Goal: Check status: Check status

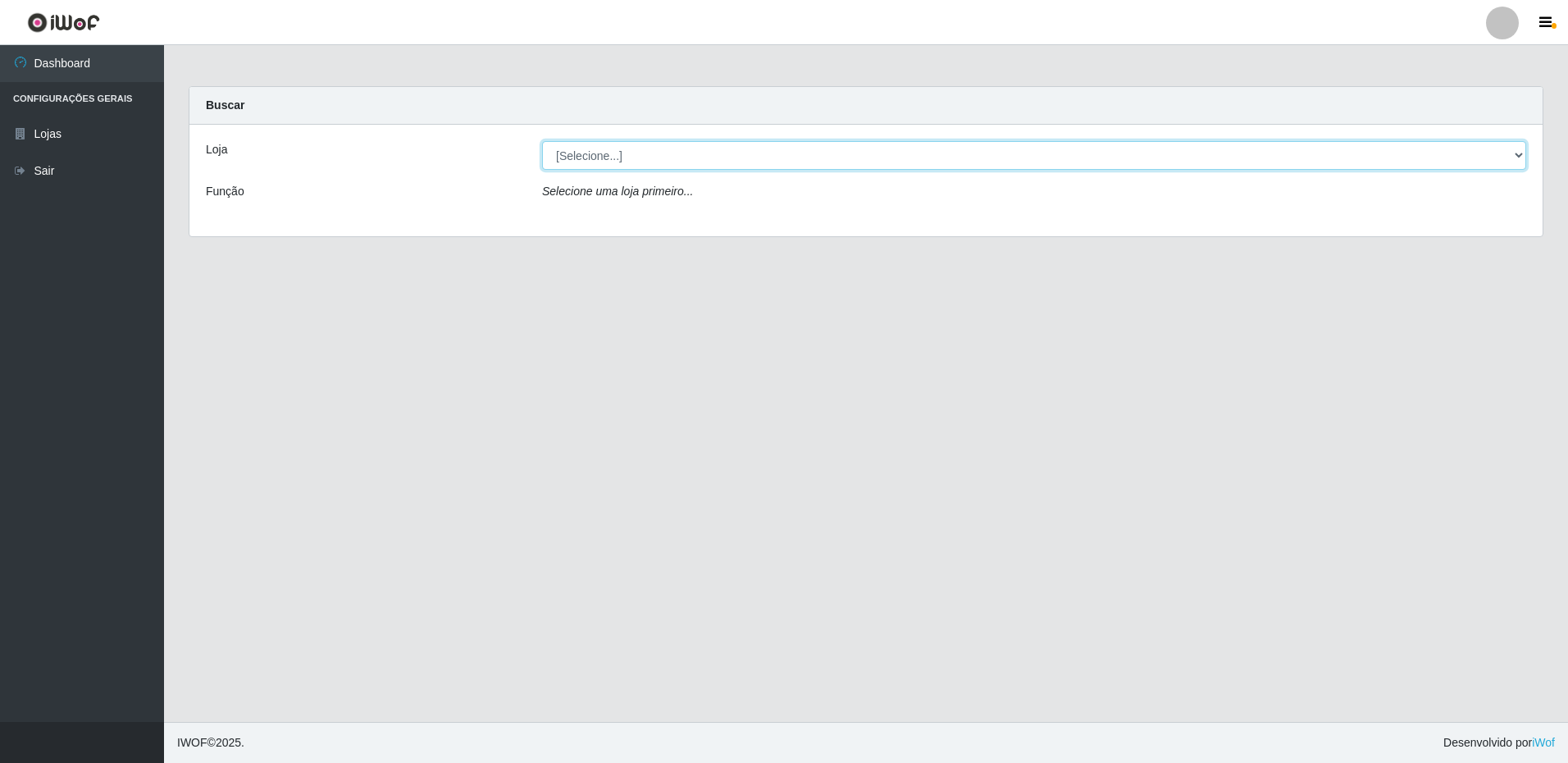
click at [986, 153] on select "[Selecione...] Extrabom - Loja 16 [GEOGRAPHIC_DATA]" at bounding box center [1034, 156] width 985 height 29
select select "450"
click at [542, 141] on select "[Selecione...] Extrabom - Loja 16 [GEOGRAPHIC_DATA]" at bounding box center [1034, 156] width 985 height 29
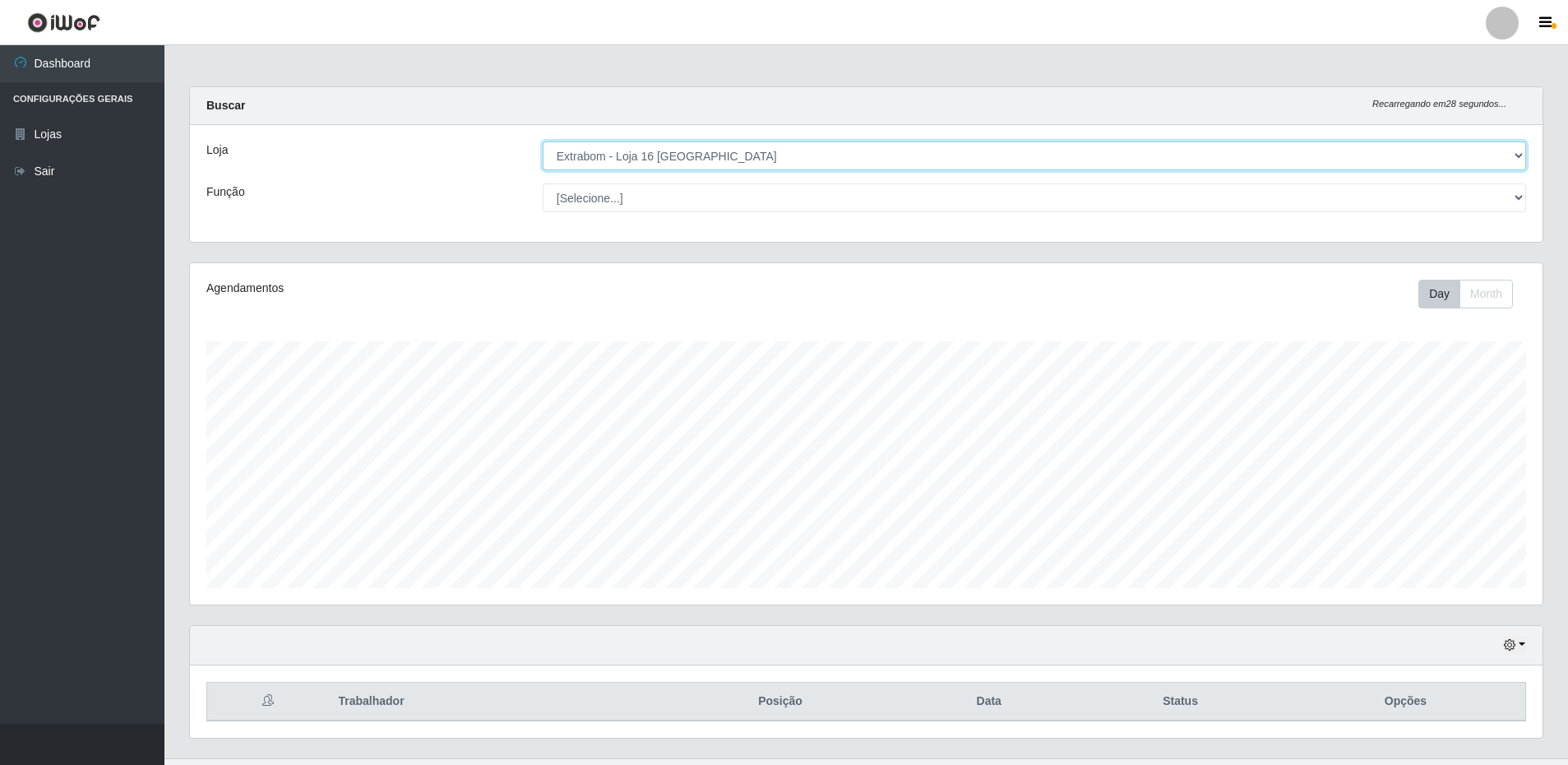
scroll to position [35, 0]
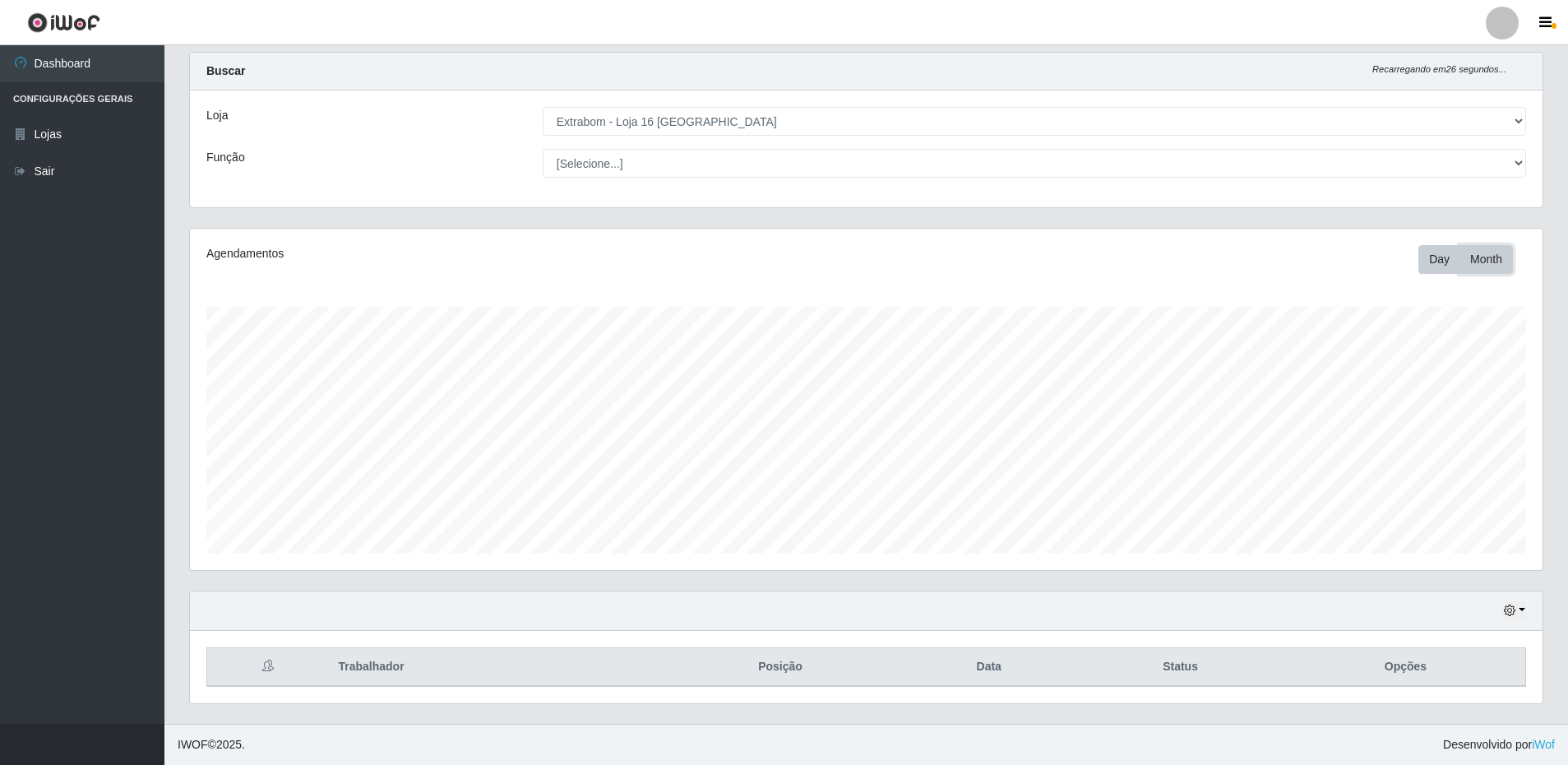
click at [1490, 257] on button "Month" at bounding box center [1485, 260] width 53 height 29
click at [1436, 260] on button "Day" at bounding box center [1440, 260] width 42 height 29
click at [1512, 616] on icon "button" at bounding box center [1510, 611] width 12 height 12
click at [1454, 588] on button "Não encerrados" at bounding box center [1460, 584] width 130 height 34
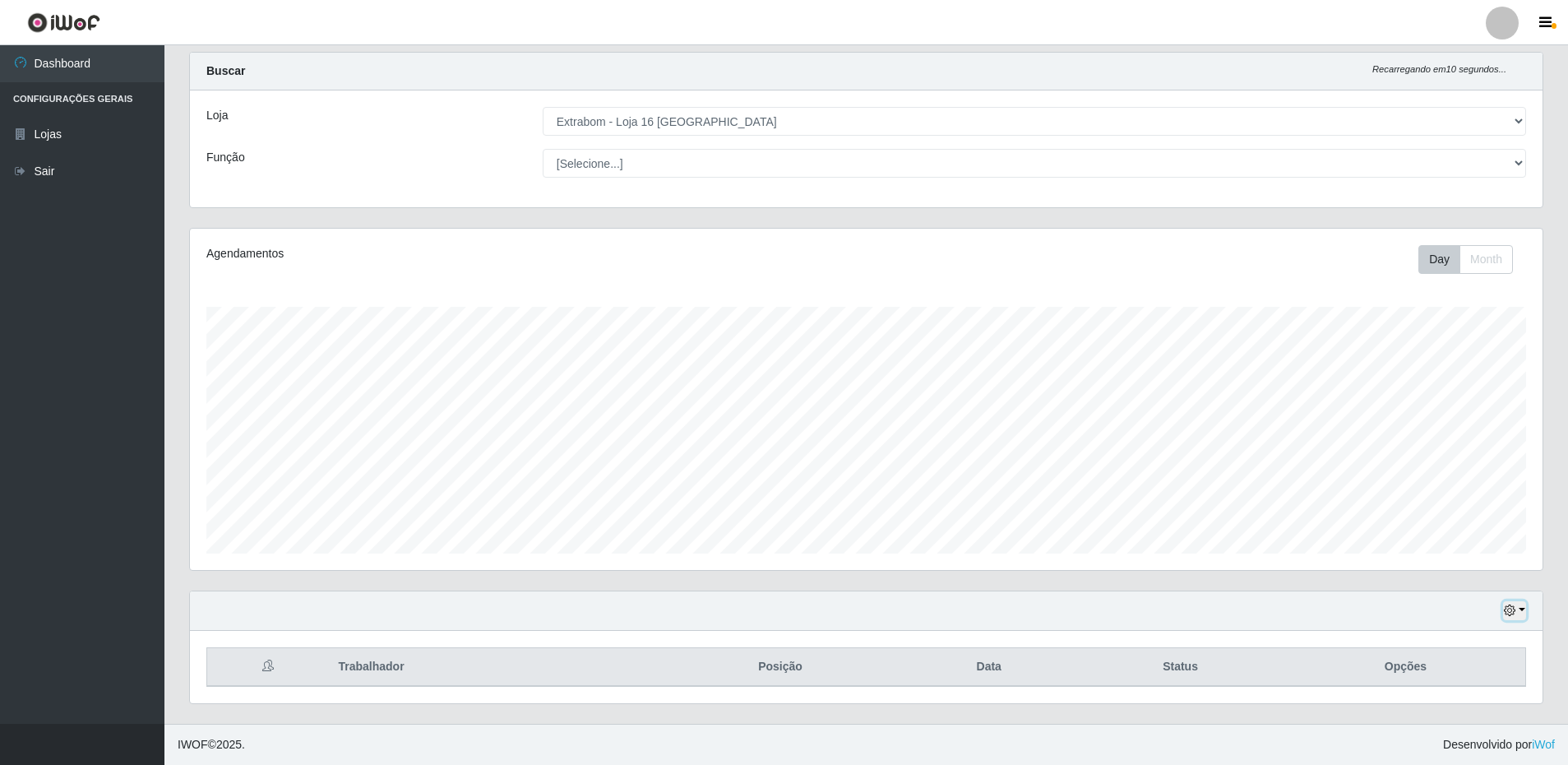
click at [1512, 615] on icon "button" at bounding box center [1510, 611] width 12 height 12
click at [1462, 548] on button "1 Semana" at bounding box center [1460, 549] width 130 height 35
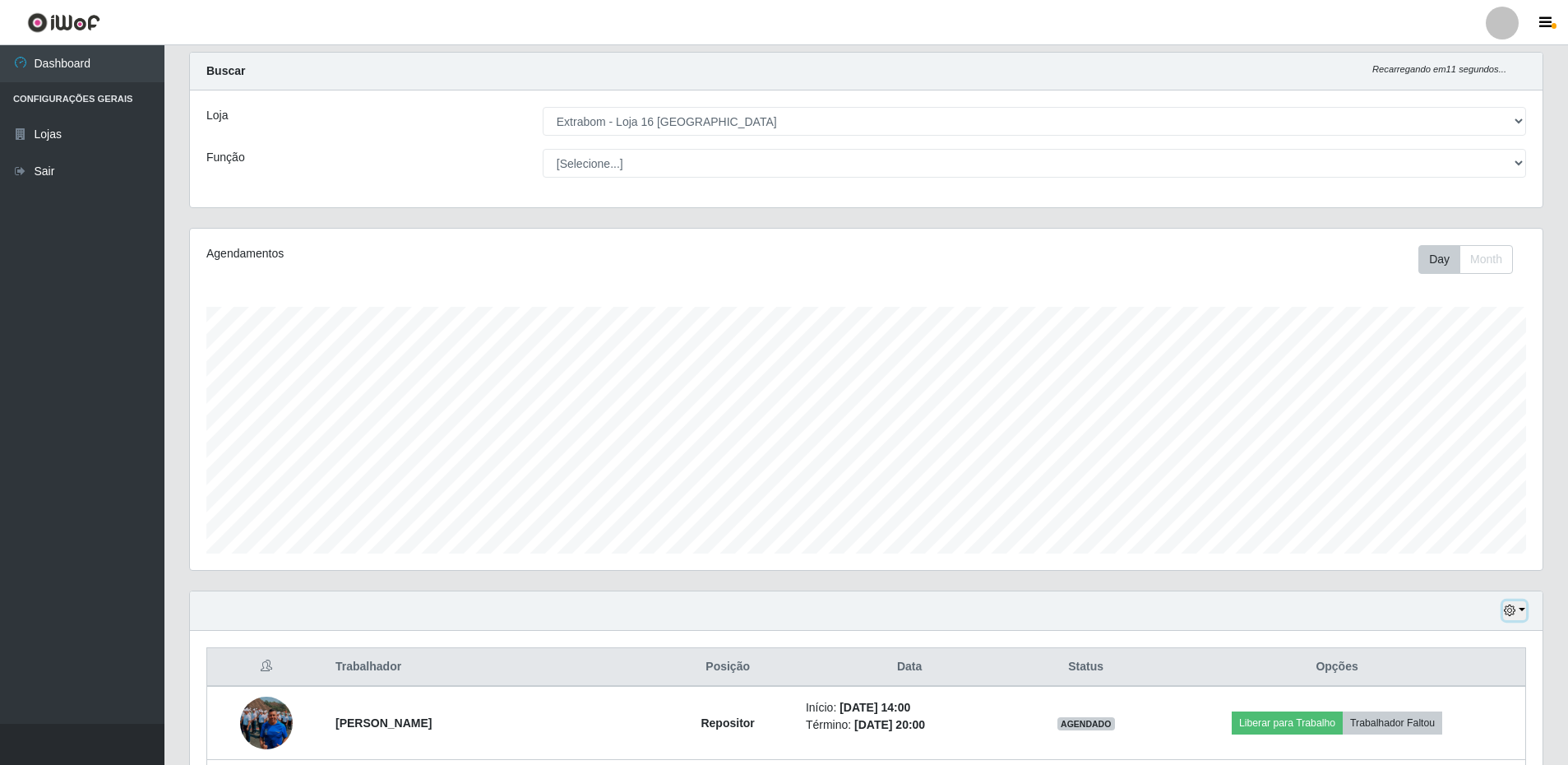
click at [1515, 611] on icon "button" at bounding box center [1510, 611] width 12 height 12
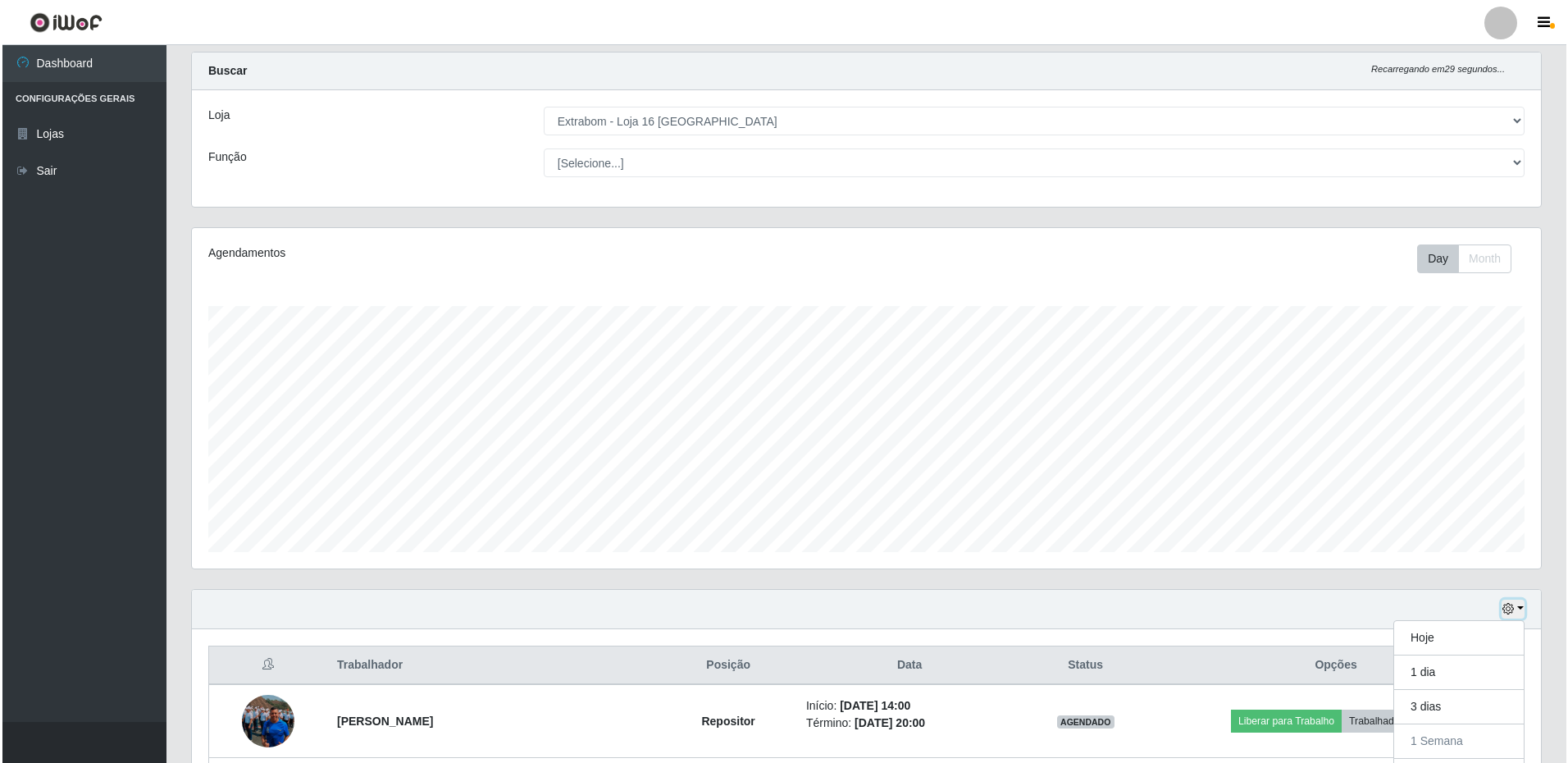
scroll to position [445, 0]
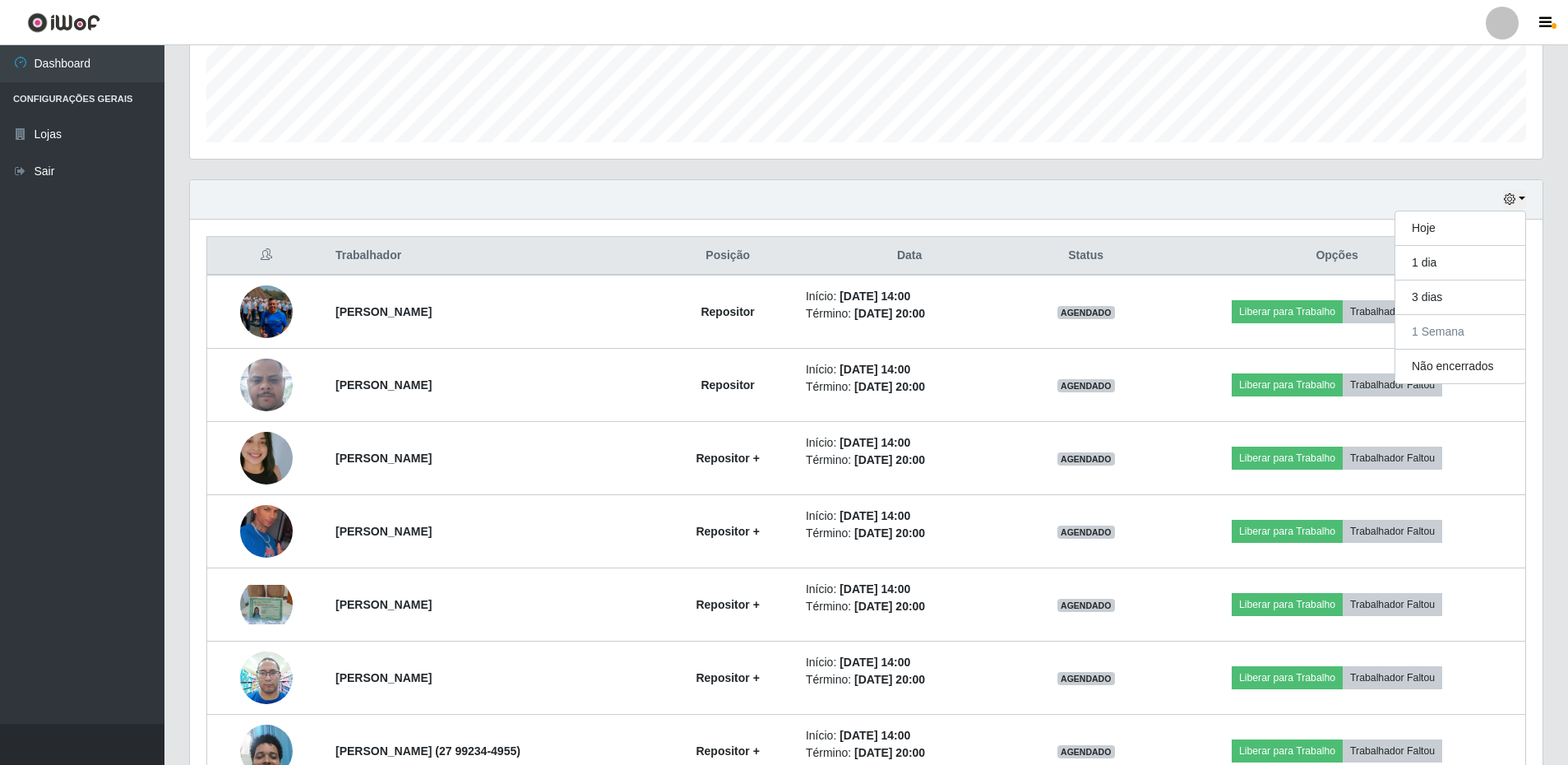
click at [802, 207] on div "Hoje 1 dia 3 dias 1 Semana Não encerrados" at bounding box center [866, 200] width 1353 height 40
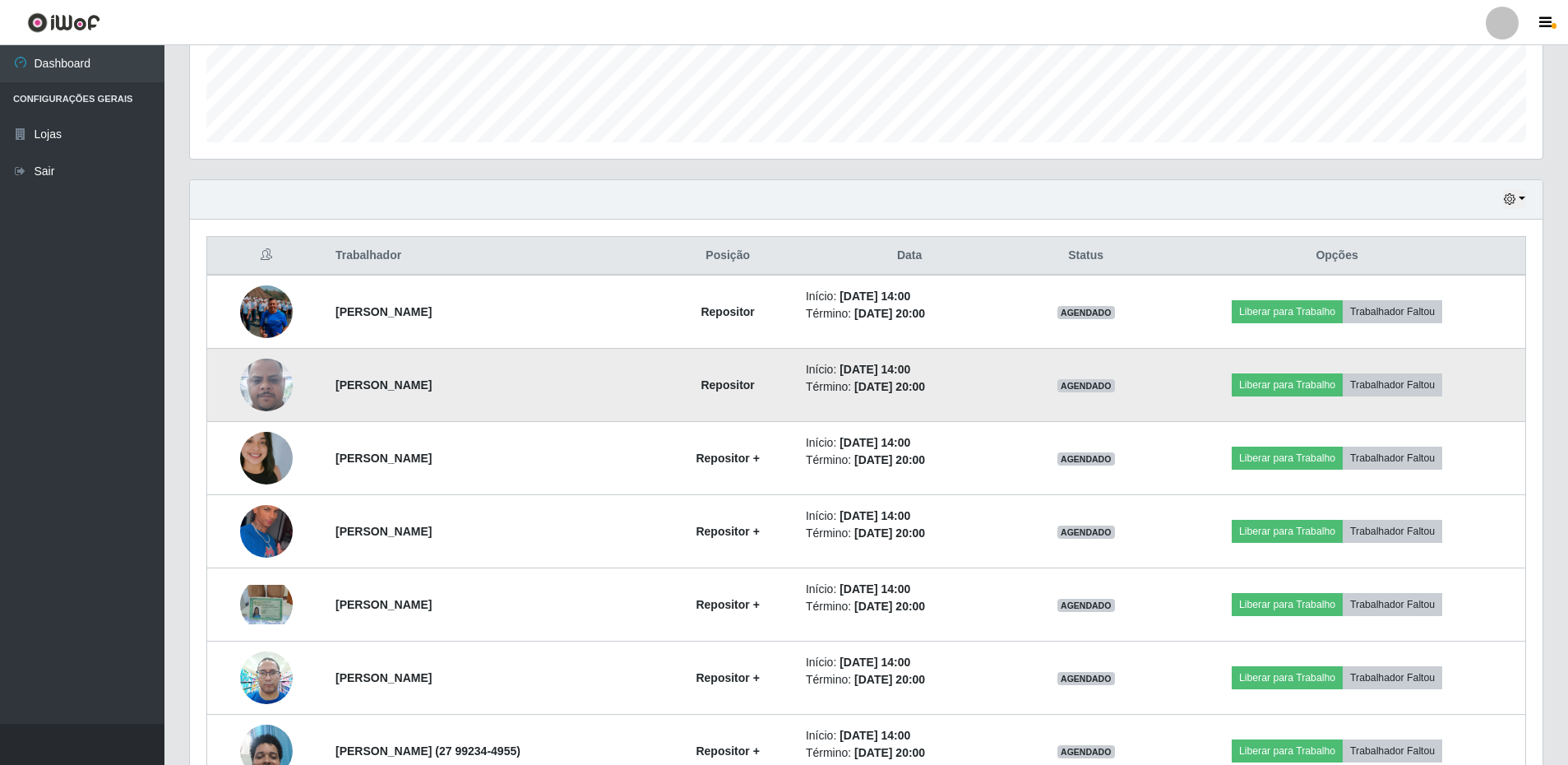
click at [264, 372] on img at bounding box center [266, 385] width 52 height 117
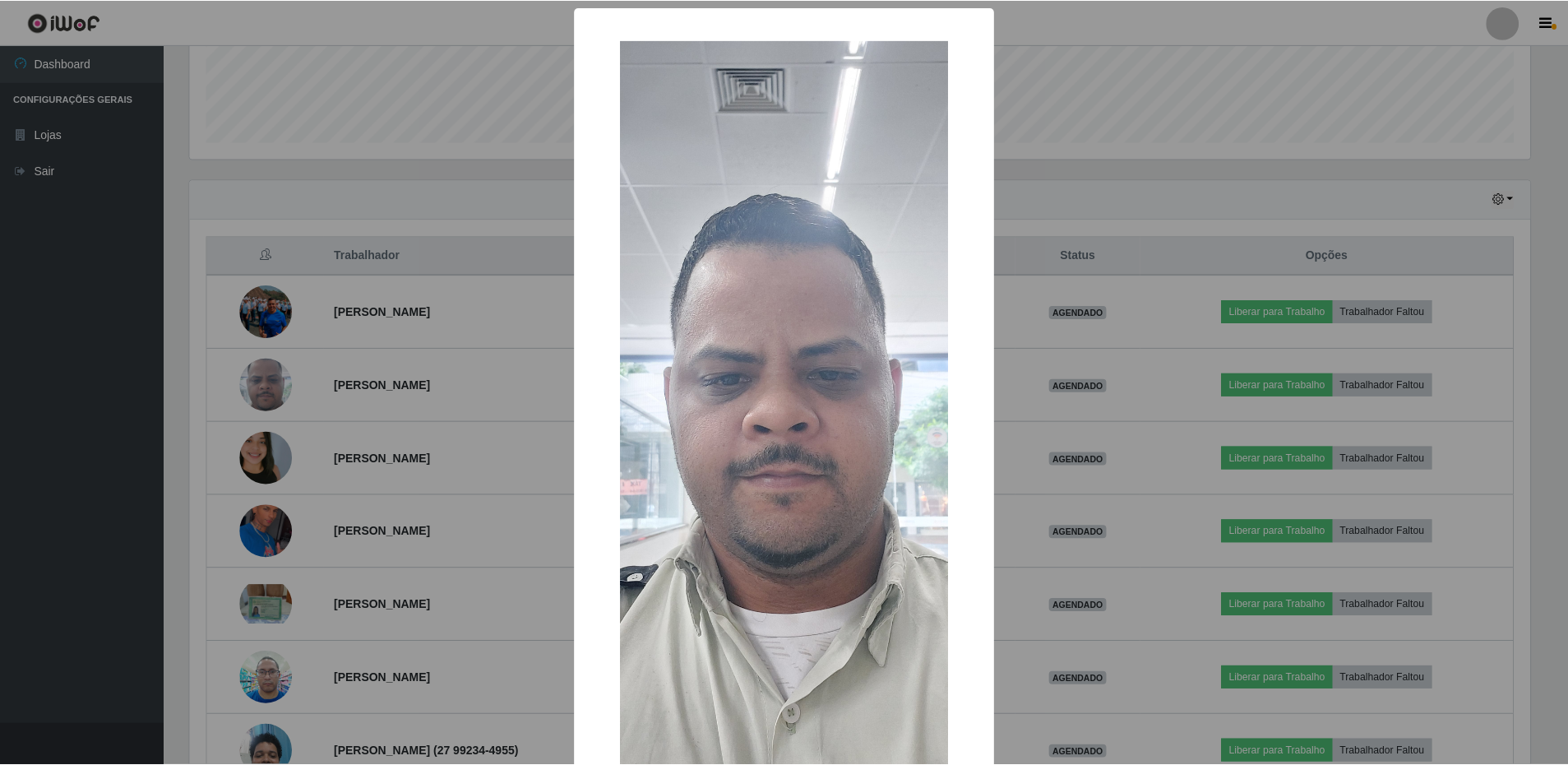
scroll to position [109, 0]
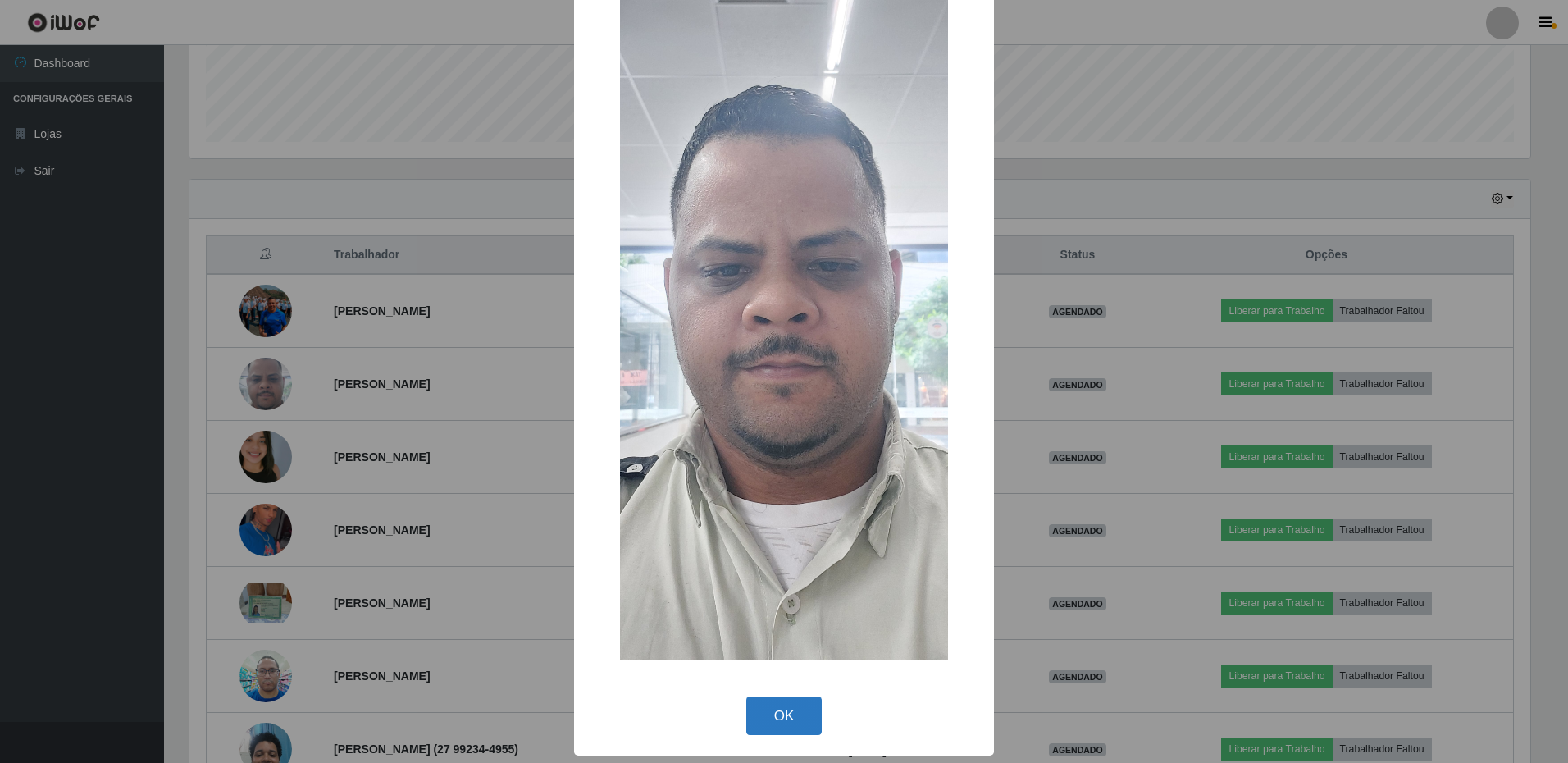
click at [762, 702] on button "OK" at bounding box center [784, 716] width 77 height 39
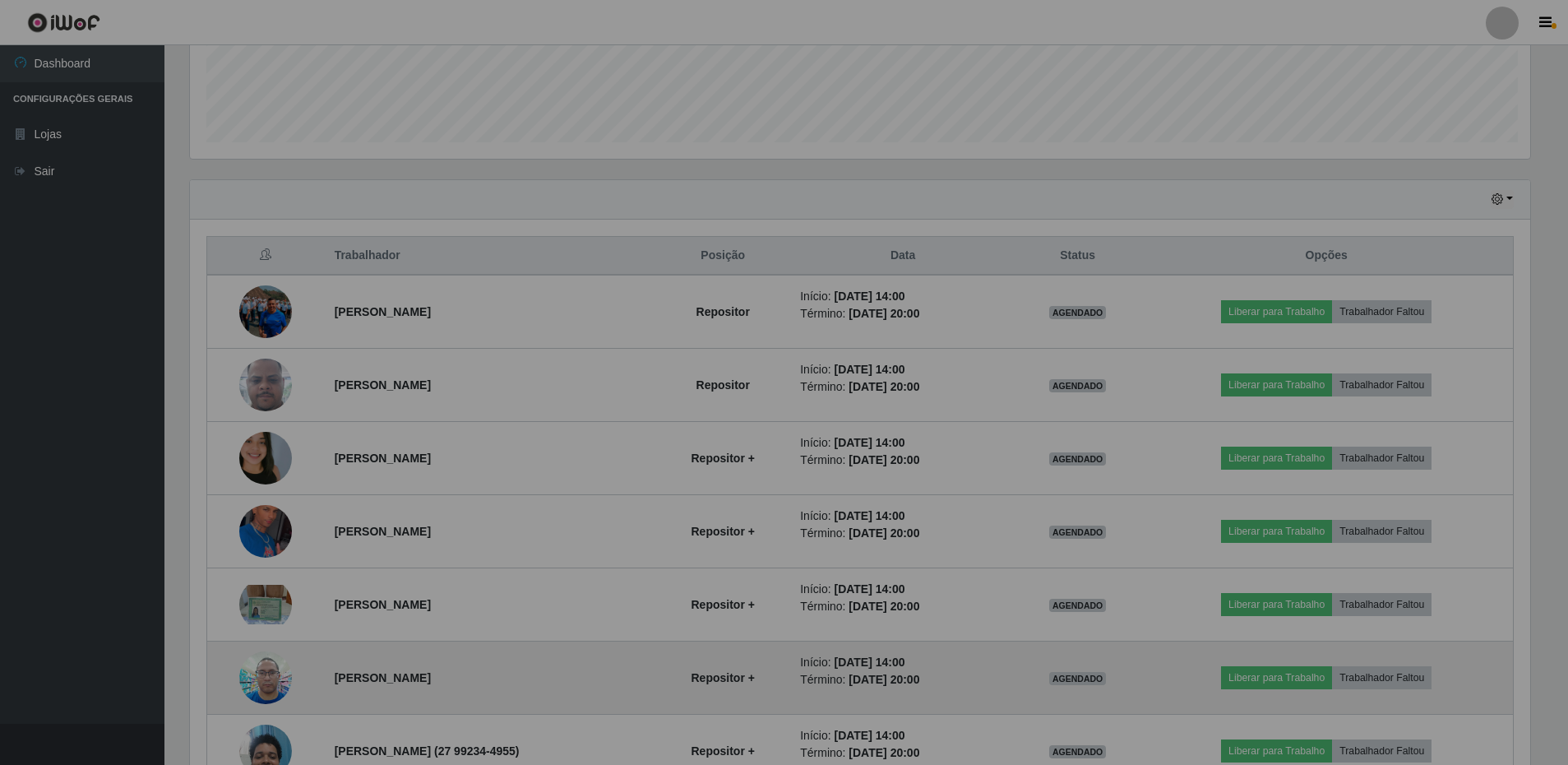
scroll to position [342, 1353]
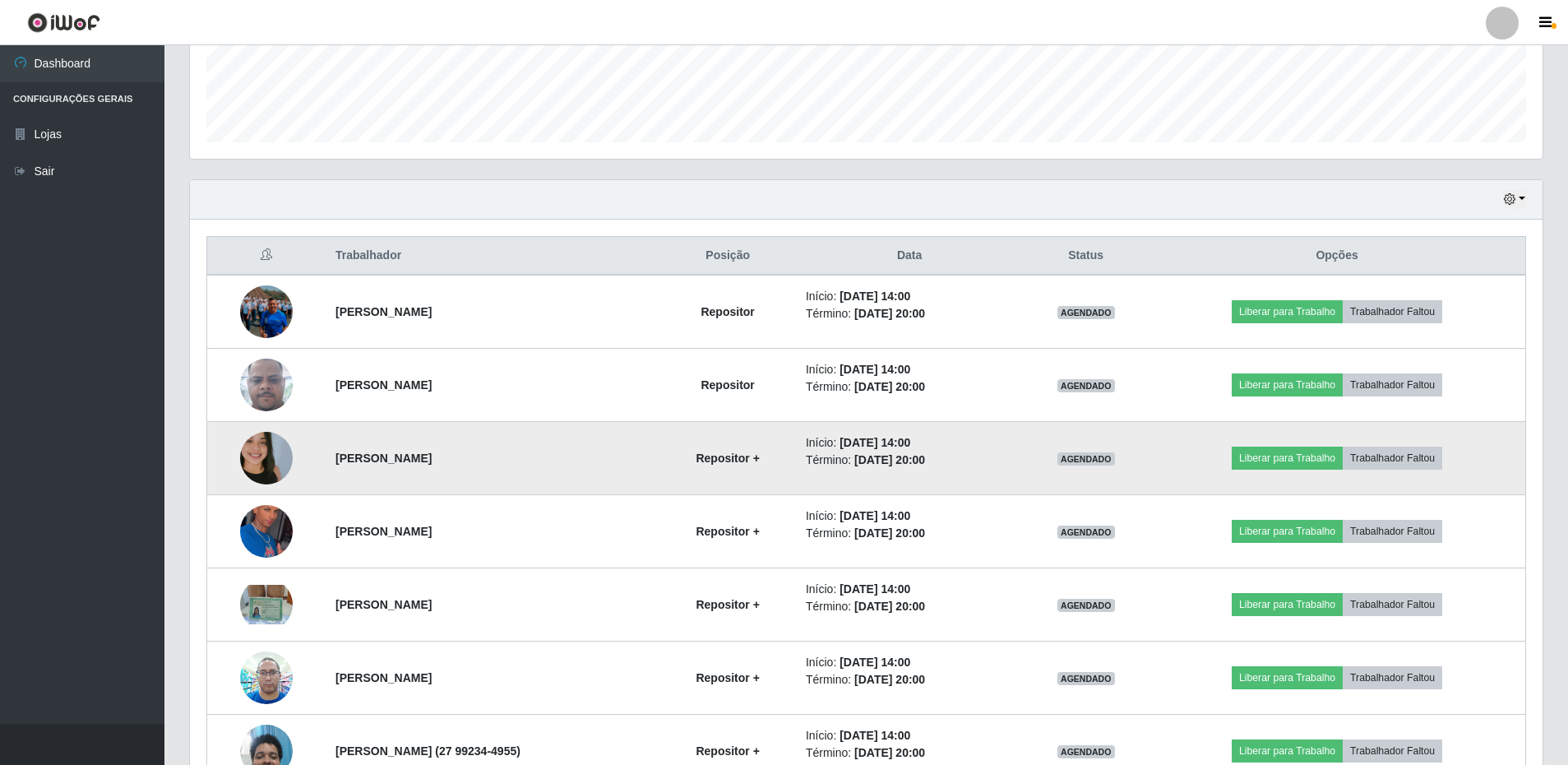
click at [261, 444] on img at bounding box center [266, 458] width 52 height 117
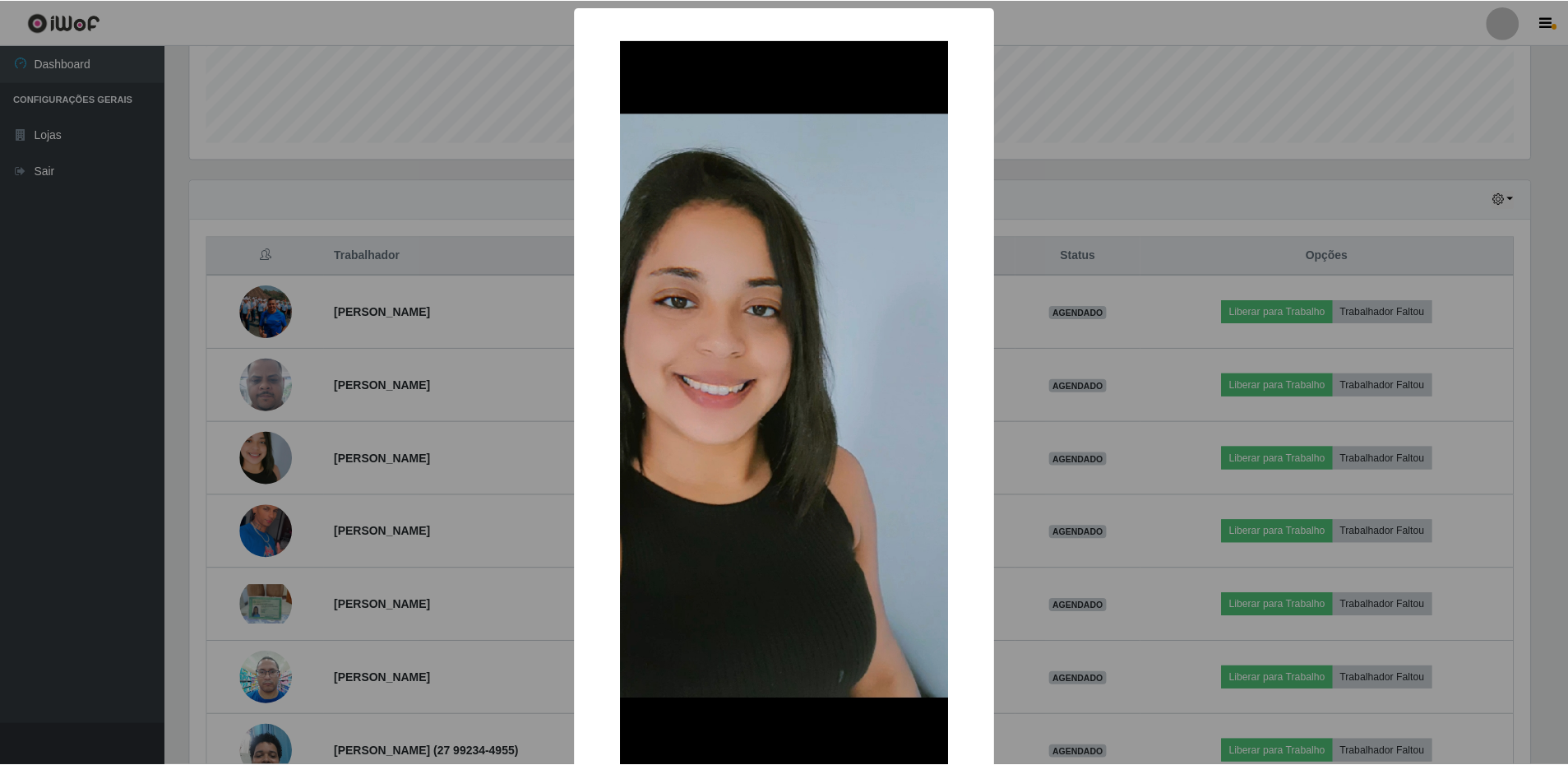
scroll to position [83, 0]
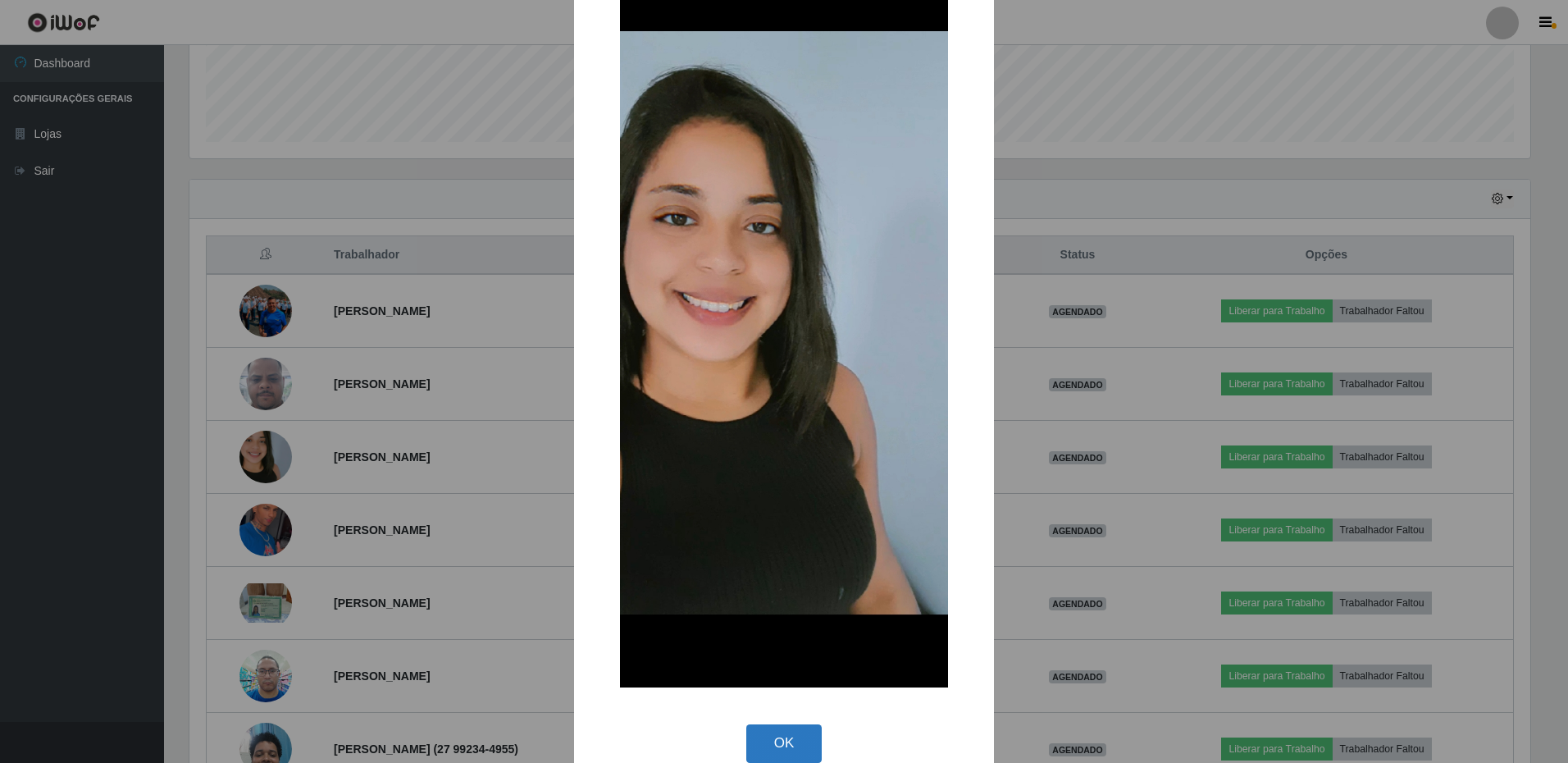
click at [759, 736] on button "OK" at bounding box center [784, 744] width 77 height 39
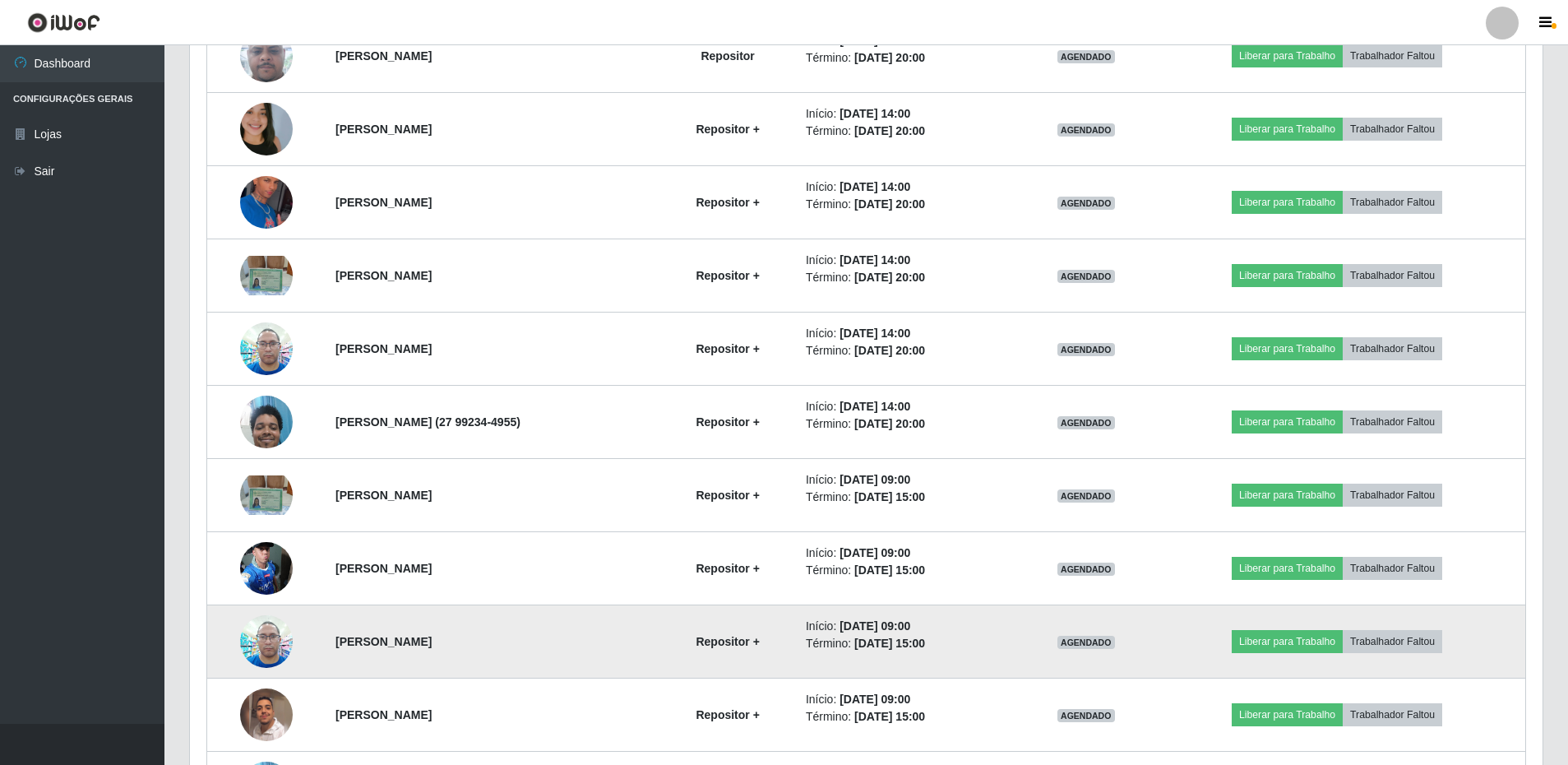
scroll to position [913, 0]
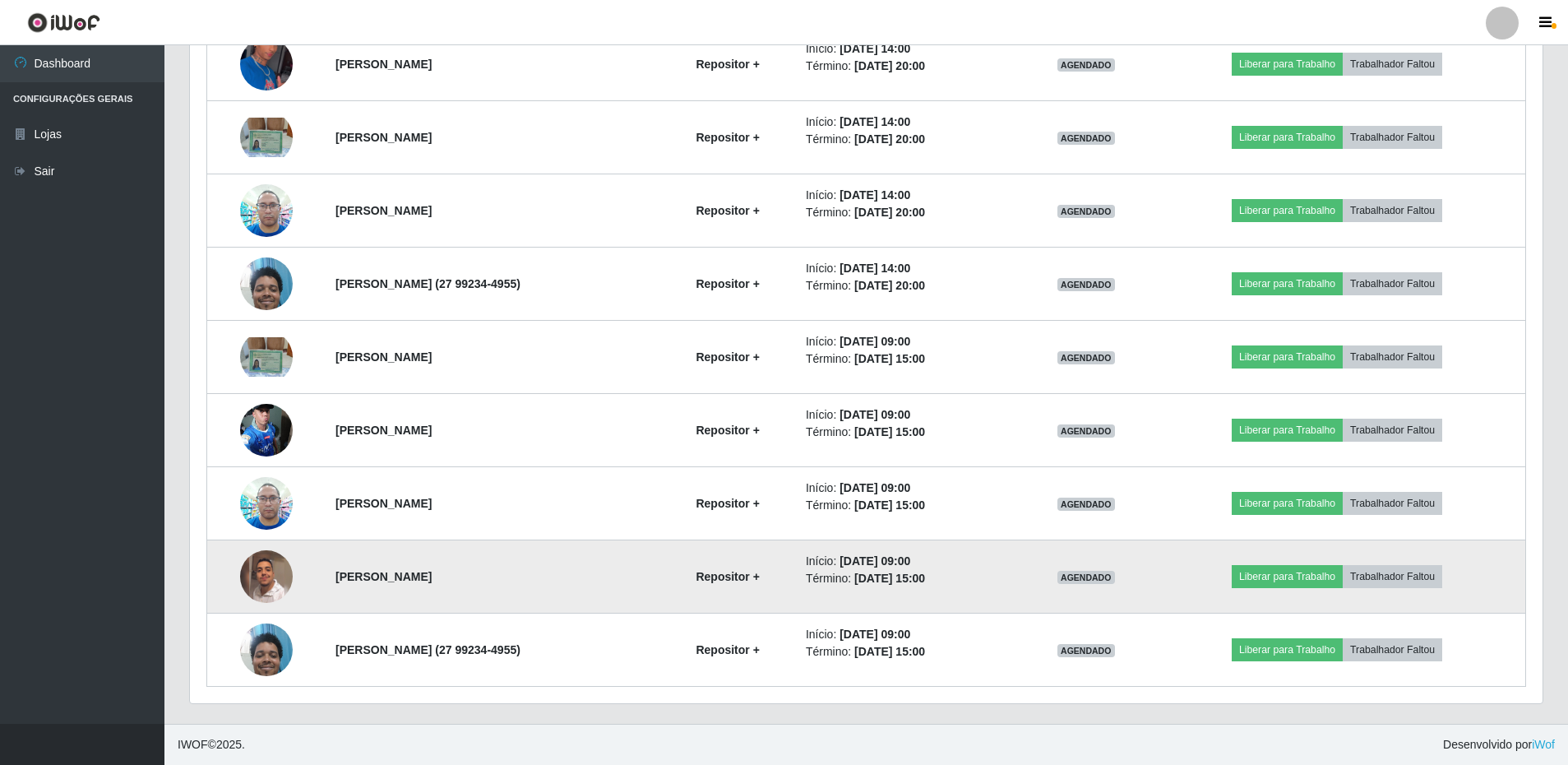
click at [262, 584] on img at bounding box center [266, 577] width 52 height 52
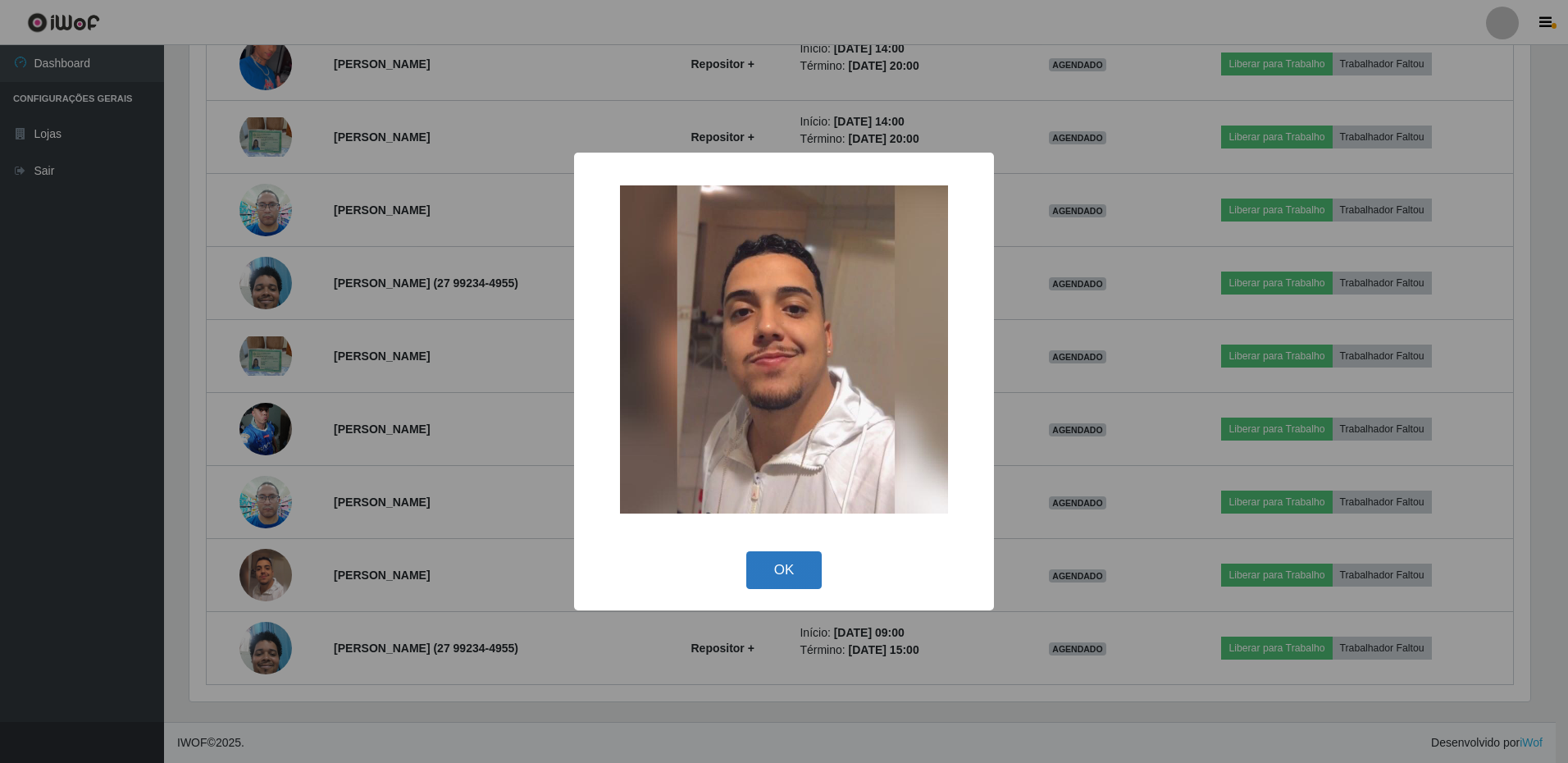
click at [779, 578] on button "OK" at bounding box center [784, 571] width 77 height 39
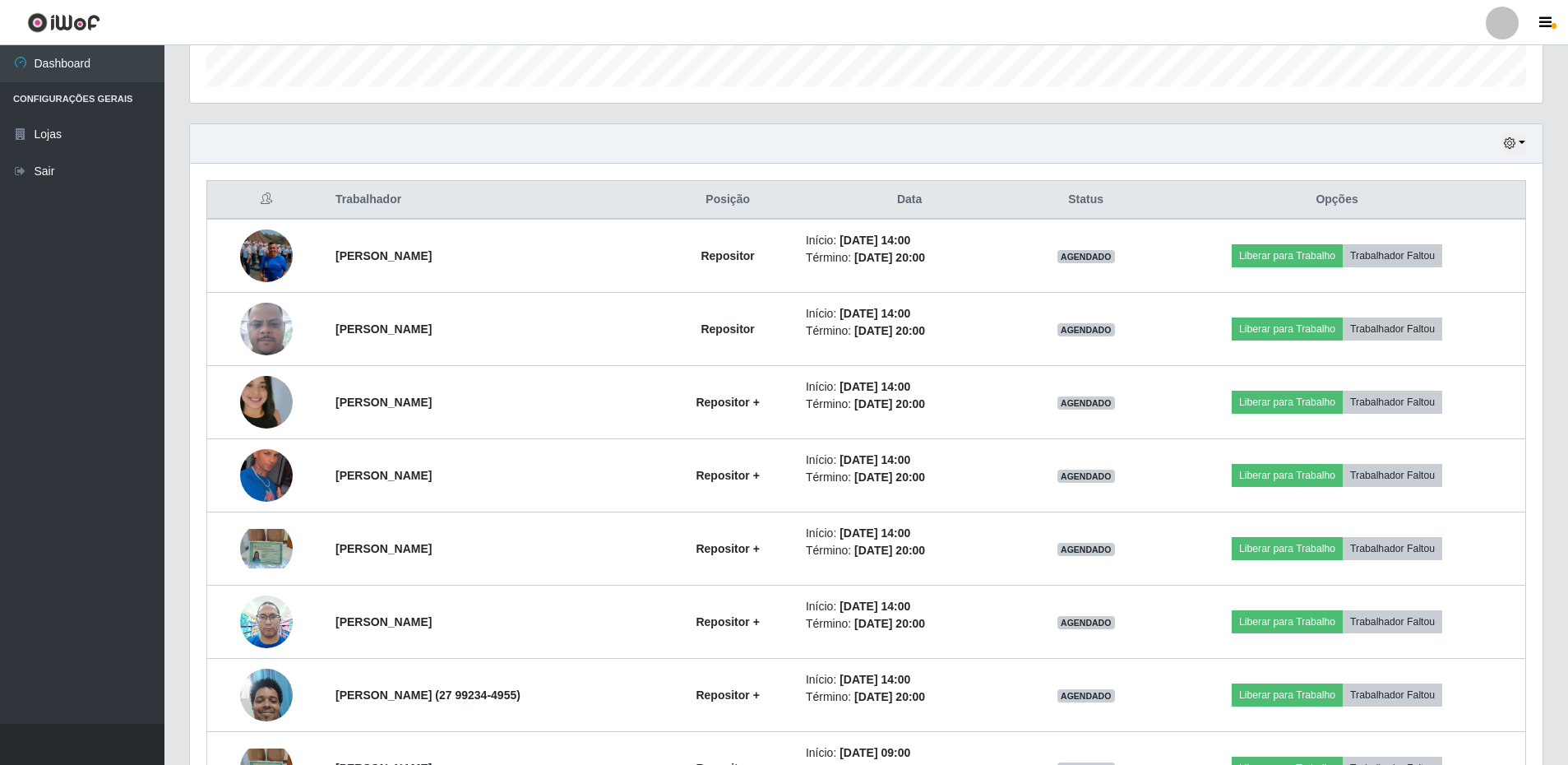
scroll to position [173, 0]
